Goal: Transaction & Acquisition: Purchase product/service

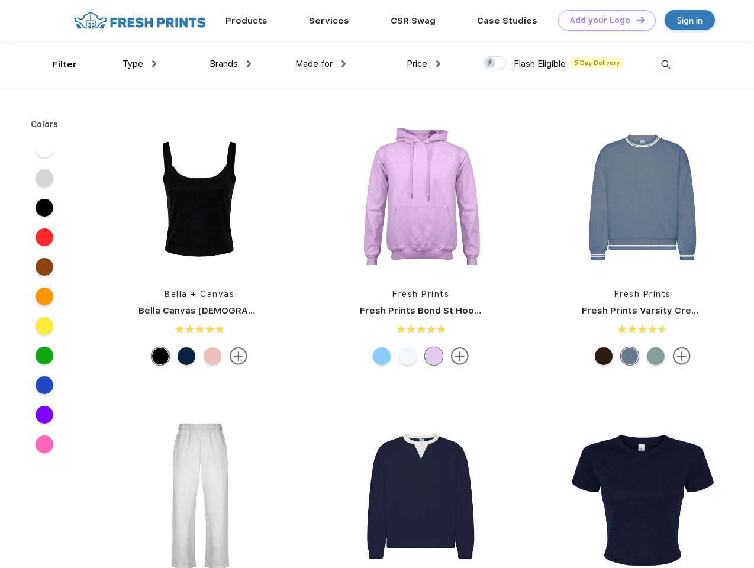
scroll to position [1, 0]
click at [602, 20] on link "Add your Logo Design Tool" at bounding box center [607, 20] width 98 height 21
click at [0, 0] on div "Design Tool" at bounding box center [0, 0] width 0 height 0
click at [635, 20] on link "Add your Logo Design Tool" at bounding box center [607, 20] width 98 height 21
click at [57, 64] on div "Filter" at bounding box center [65, 65] width 24 height 14
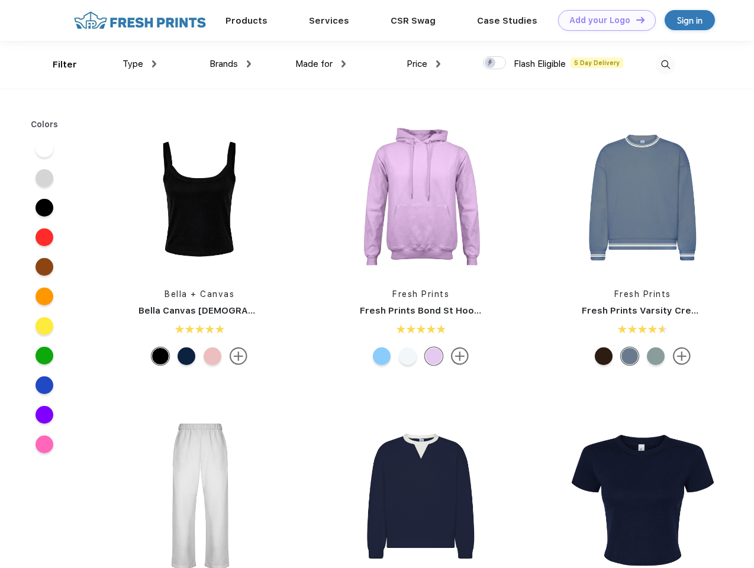
click at [140, 64] on span "Type" at bounding box center [132, 64] width 21 height 11
click at [230, 64] on span "Brands" at bounding box center [223, 64] width 28 height 11
click at [321, 64] on span "Made for" at bounding box center [313, 64] width 37 height 11
click at [424, 64] on span "Price" at bounding box center [416, 64] width 21 height 11
click at [495, 63] on div at bounding box center [494, 62] width 23 height 13
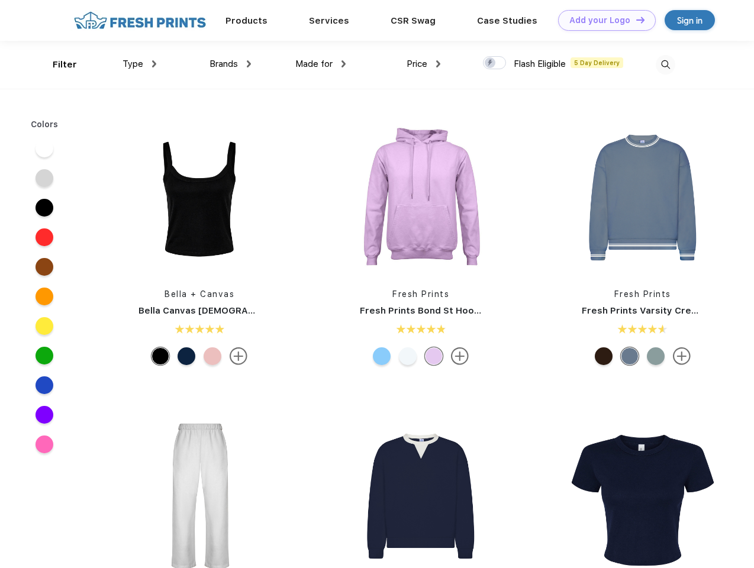
click at [490, 63] on input "checkbox" at bounding box center [487, 60] width 8 height 8
click at [665, 64] on img at bounding box center [666, 65] width 20 height 20
